Goal: Task Accomplishment & Management: Use online tool/utility

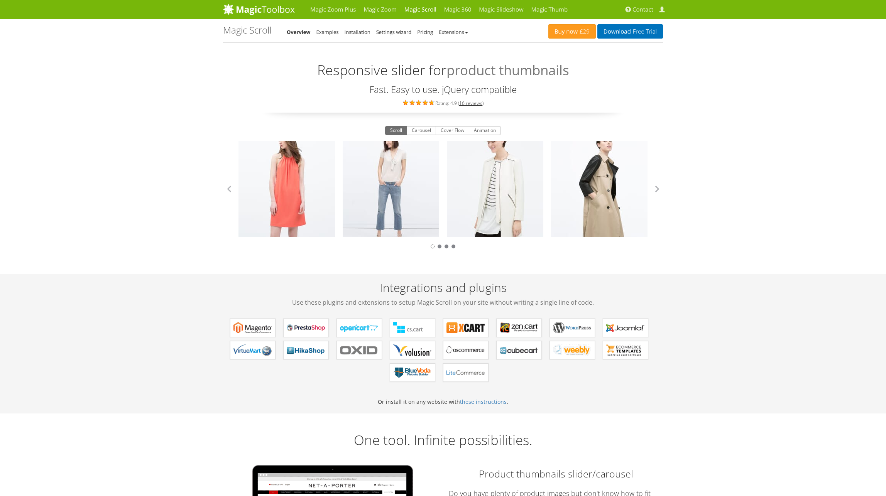
drag, startPoint x: 148, startPoint y: 110, endPoint x: 134, endPoint y: 97, distance: 19.1
click at [391, 36] on li "Settings wizard" at bounding box center [394, 31] width 36 height 9
click at [392, 34] on link "Settings wizard" at bounding box center [394, 32] width 36 height 7
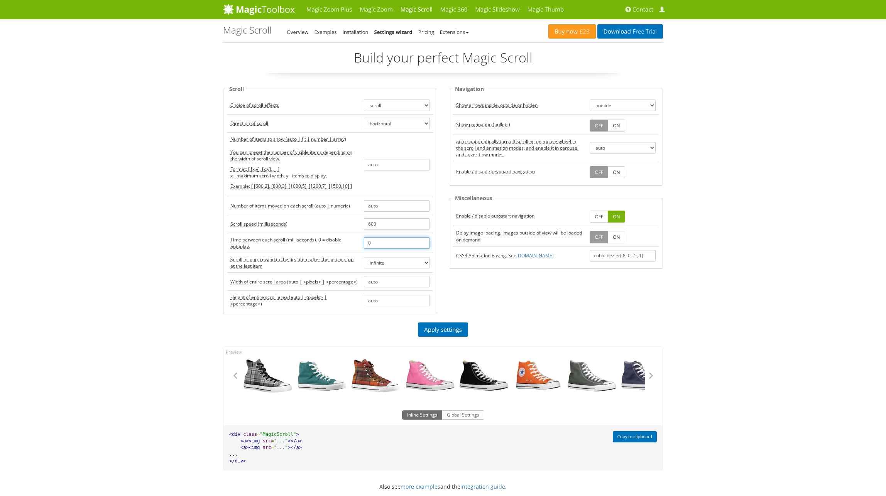
click at [399, 247] on input "0" at bounding box center [397, 243] width 66 height 12
click at [352, 253] on tbody "Choice of scroll effects scroll carousel cover-flow animation Direction of scro…" at bounding box center [330, 204] width 206 height 214
type input "3000"
click at [458, 325] on link "Apply settings" at bounding box center [443, 330] width 50 height 14
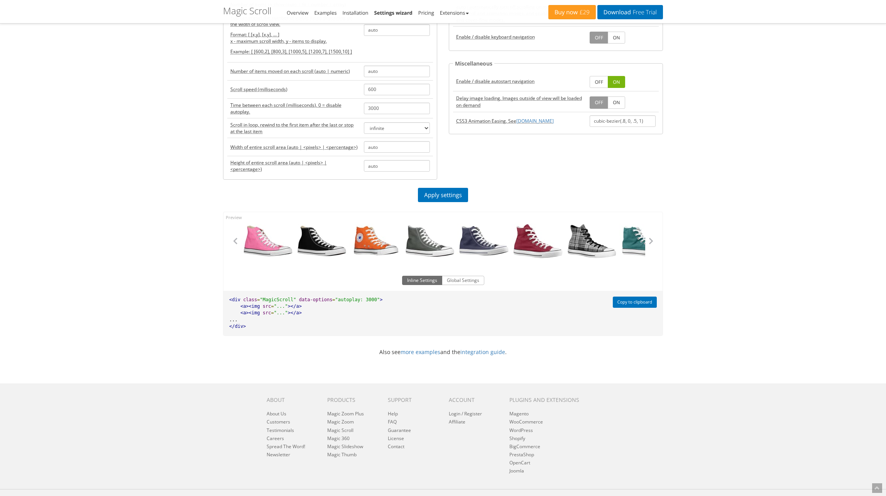
scroll to position [168, 0]
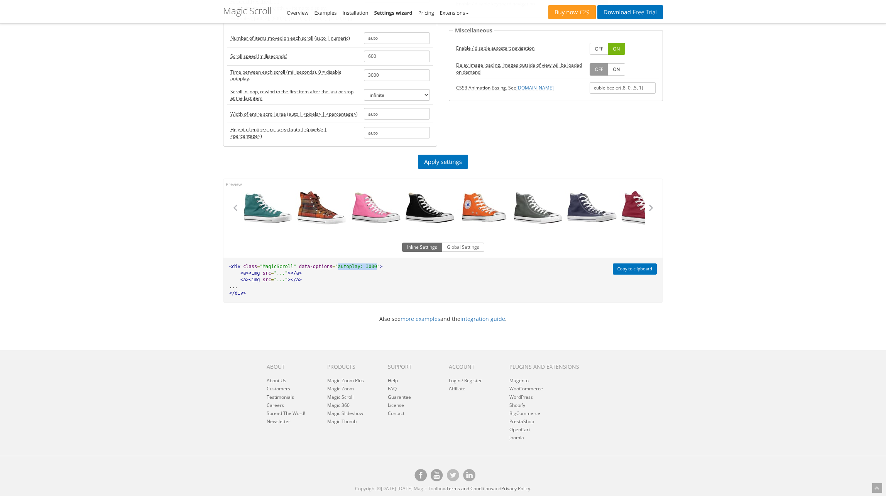
drag, startPoint x: 364, startPoint y: 268, endPoint x: 329, endPoint y: 266, distance: 34.8
click at [335, 266] on span ""autoplay: 3000"" at bounding box center [357, 266] width 45 height 5
copy span "autoplay: 3000"
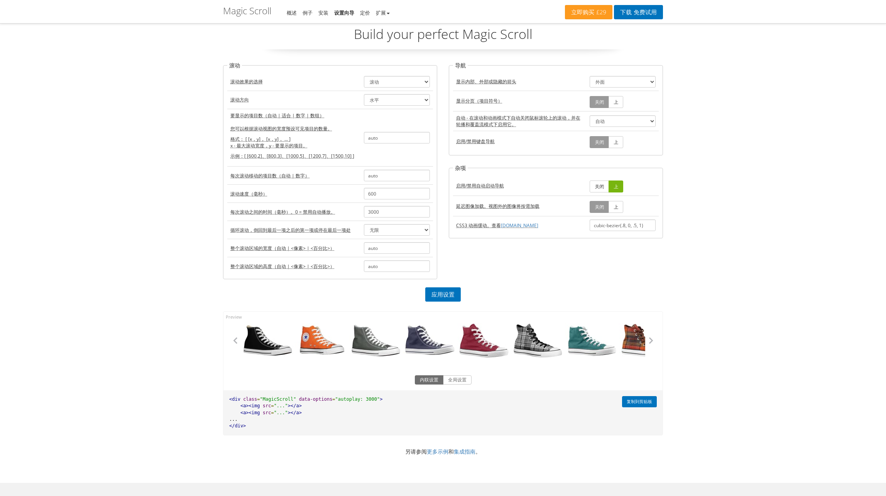
scroll to position [13, 0]
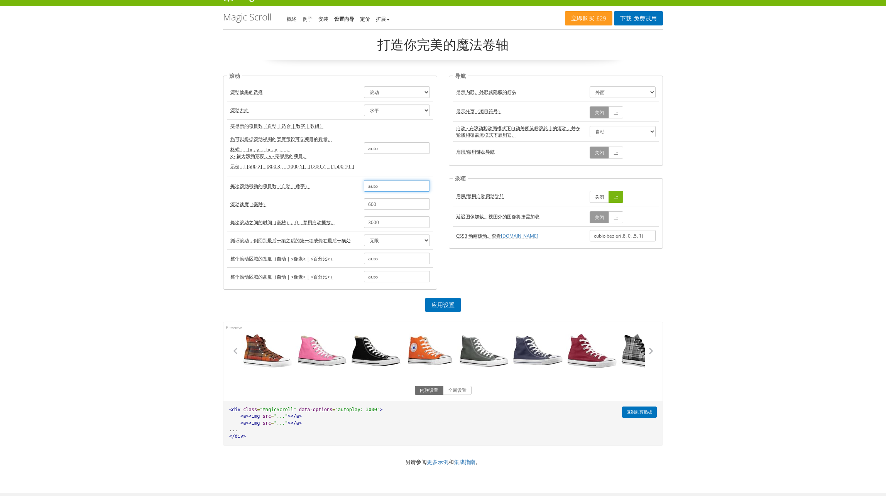
drag, startPoint x: 386, startPoint y: 186, endPoint x: 346, endPoint y: 188, distance: 39.8
click at [347, 188] on tr "每次滚动移动的项目数（自动 | 数字） auto" at bounding box center [330, 186] width 206 height 18
type input "1"
click at [444, 305] on link "应用设置" at bounding box center [443, 305] width 36 height 14
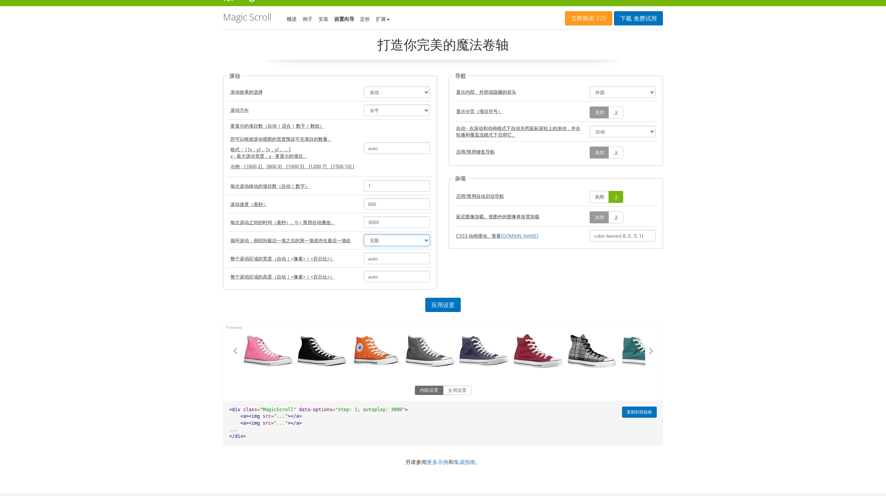
click at [384, 239] on select "无限 重绕 关闭" at bounding box center [397, 241] width 66 height 12
click at [378, 240] on select "无限 重绕 关闭" at bounding box center [397, 241] width 66 height 12
click at [166, 268] on div "魔术变焦 Plus 魔术变焦 魔法卷轴 万智360 魔术幻灯片 魔术拇指 联系 My Account 立即购买 £29 下载 免费试用 Magic Scrol…" at bounding box center [443, 313] width 886 height 653
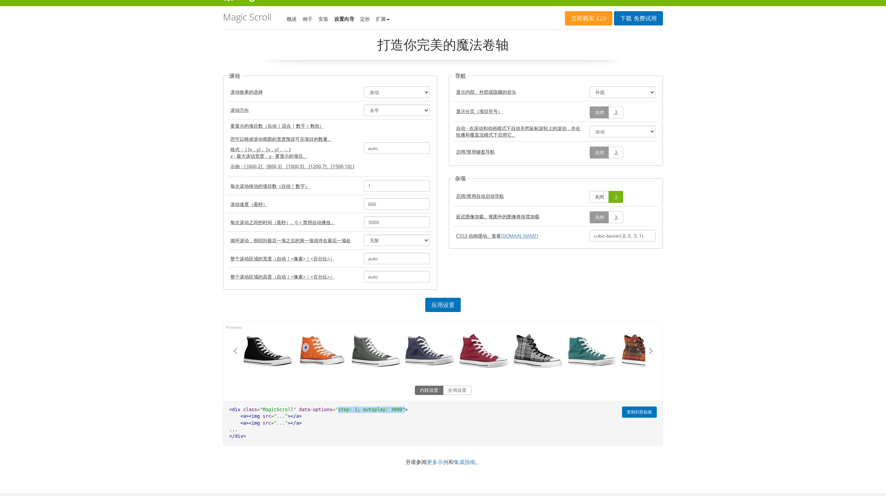
drag, startPoint x: 389, startPoint y: 408, endPoint x: 329, endPoint y: 409, distance: 59.8
click at [335, 409] on span ""step: 1; autoplay: 3000"" at bounding box center [370, 409] width 70 height 5
copy span "step: 1; autoplay: 3000""
